Goal: Check status: Check status

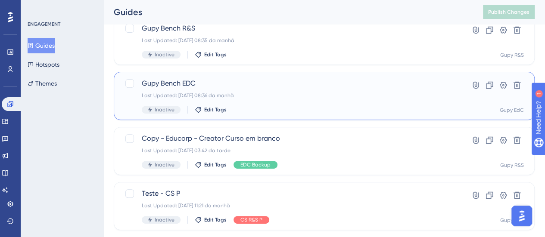
click at [265, 92] on div "Last Updated: [DATE] 08:36 da manhã" at bounding box center [290, 95] width 296 height 7
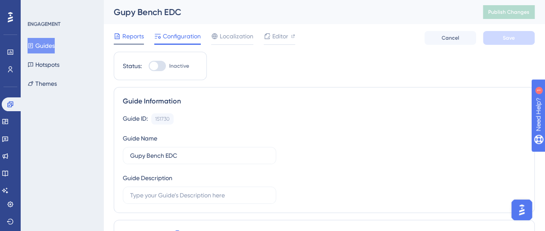
click at [131, 34] on span "Reports" at bounding box center [133, 36] width 22 height 10
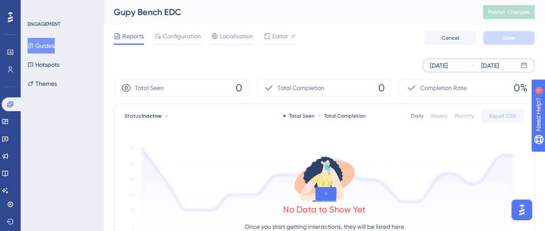
click at [448, 66] on div "[DATE]" at bounding box center [439, 65] width 18 height 10
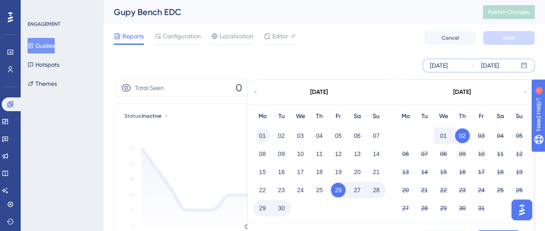
click at [259, 137] on button "01" at bounding box center [262, 135] width 15 height 15
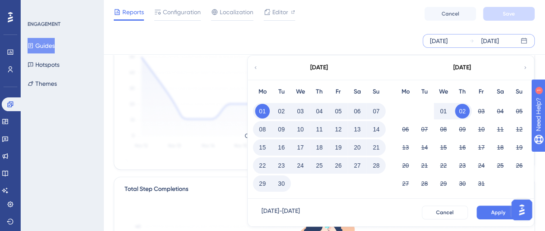
scroll to position [89, 0]
click at [497, 216] on button "Apply" at bounding box center [499, 213] width 44 height 14
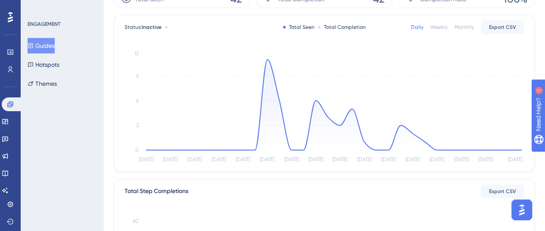
scroll to position [0, 0]
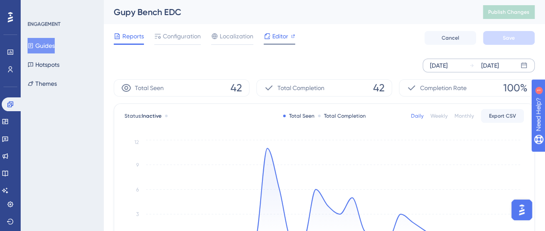
click at [281, 36] on span "Editor" at bounding box center [280, 36] width 16 height 10
